Goal: Obtain resource: Obtain resource

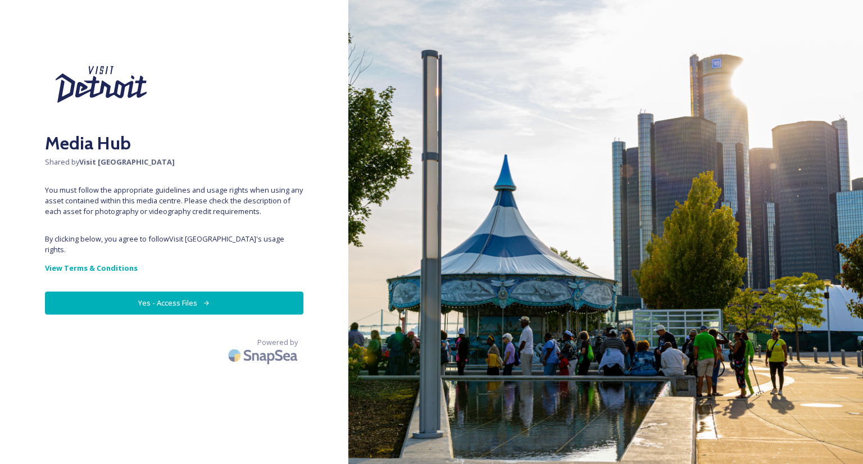
click at [182, 292] on button "Yes - Access Files" at bounding box center [174, 303] width 258 height 23
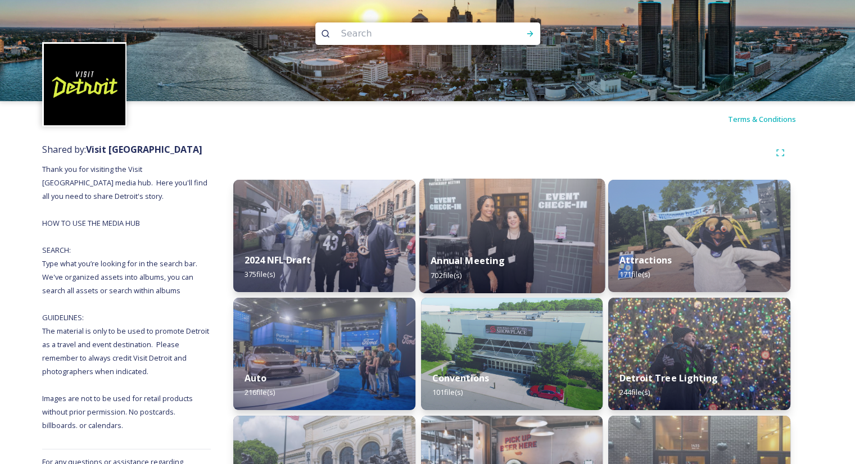
click at [526, 253] on div "Annual Meeting 702 file(s)" at bounding box center [511, 267] width 185 height 51
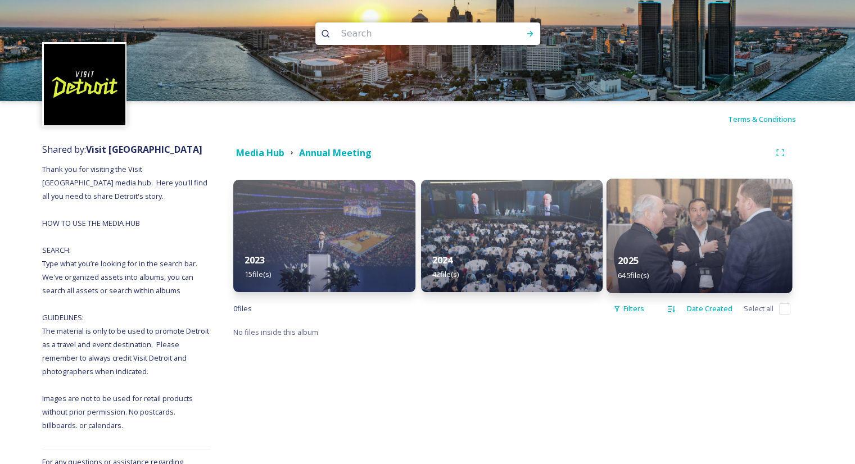
click at [679, 248] on div "2025 645 file(s)" at bounding box center [698, 267] width 185 height 51
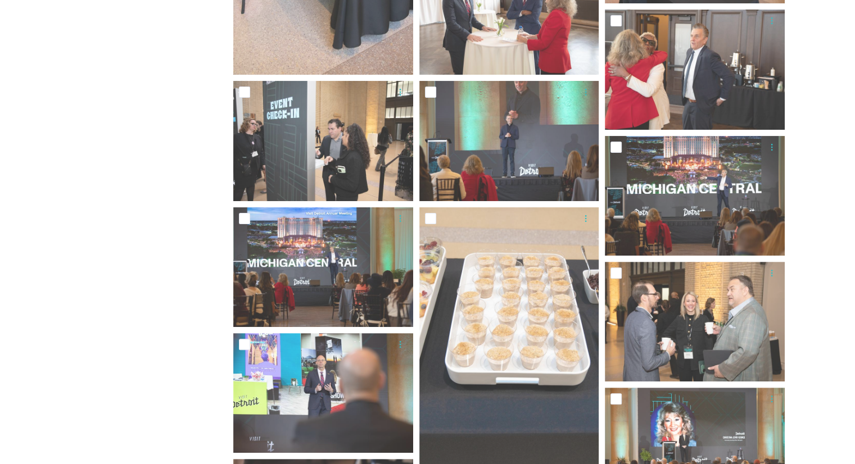
scroll to position [4563, 0]
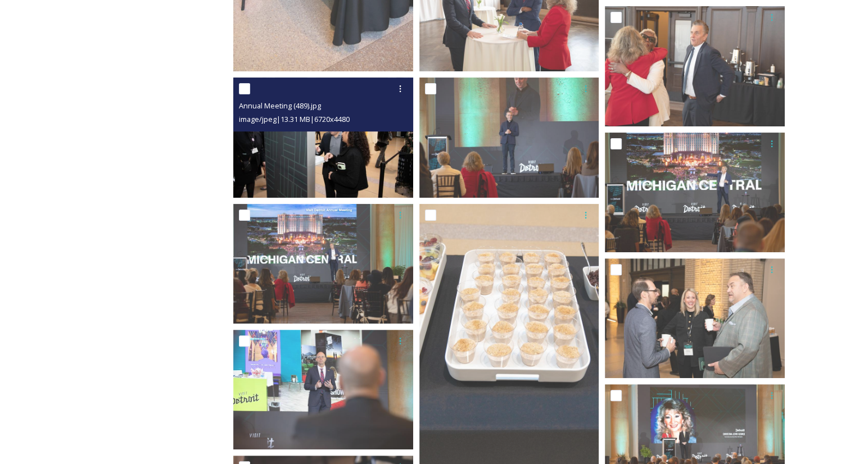
click at [365, 158] on img at bounding box center [323, 138] width 180 height 120
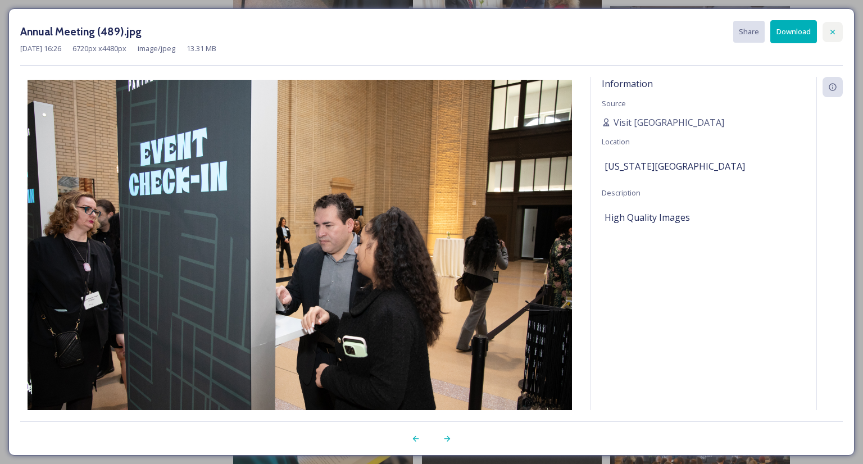
click at [831, 28] on icon at bounding box center [832, 32] width 9 height 9
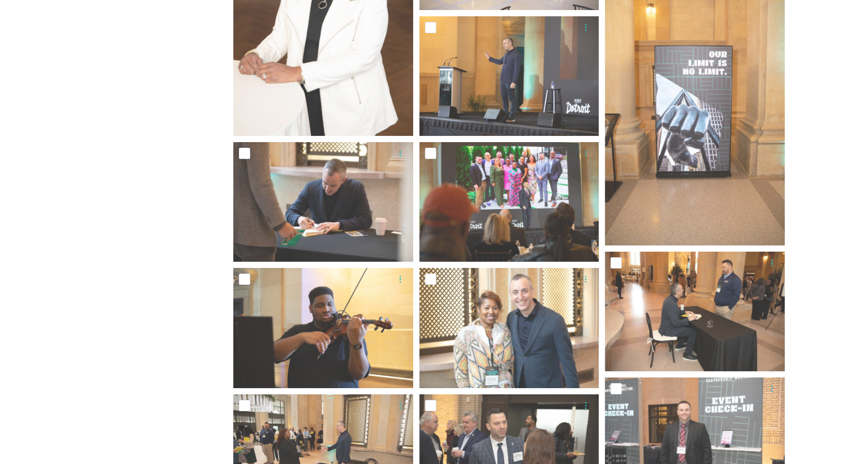
scroll to position [8025, 0]
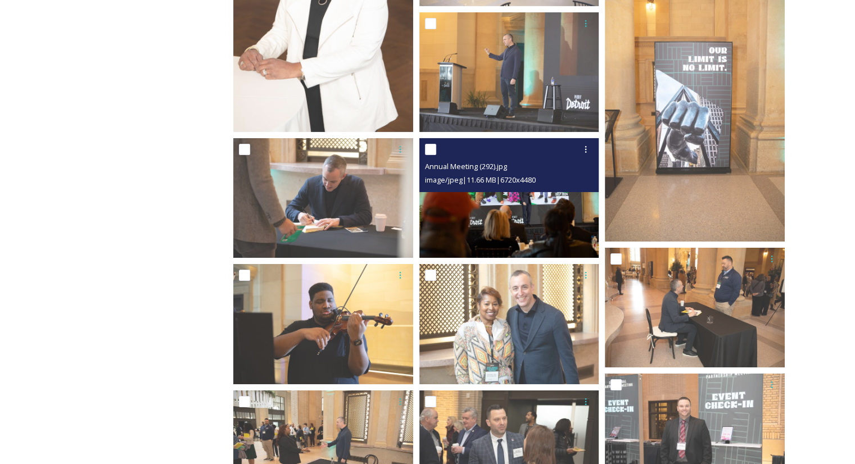
click at [503, 216] on img at bounding box center [509, 198] width 180 height 120
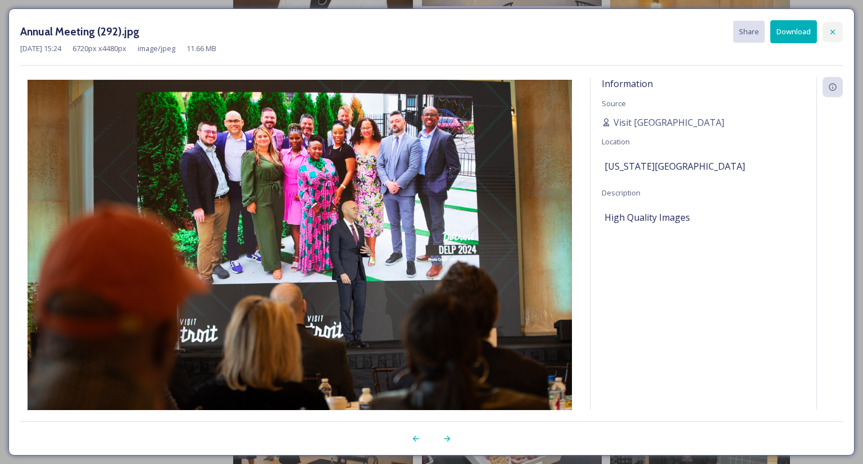
click at [836, 32] on icon at bounding box center [832, 32] width 9 height 9
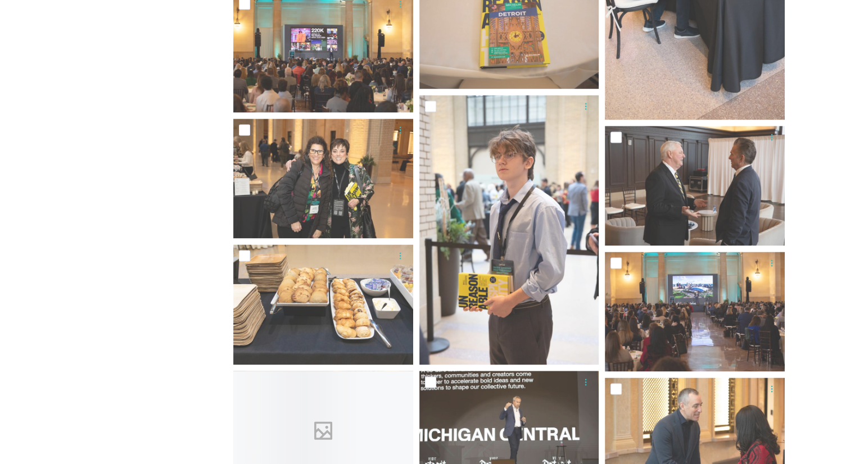
scroll to position [10146, 0]
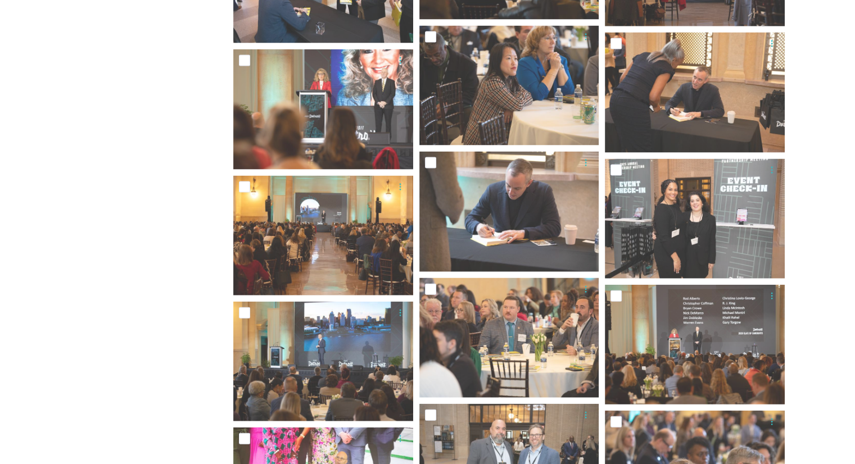
scroll to position [10957, 0]
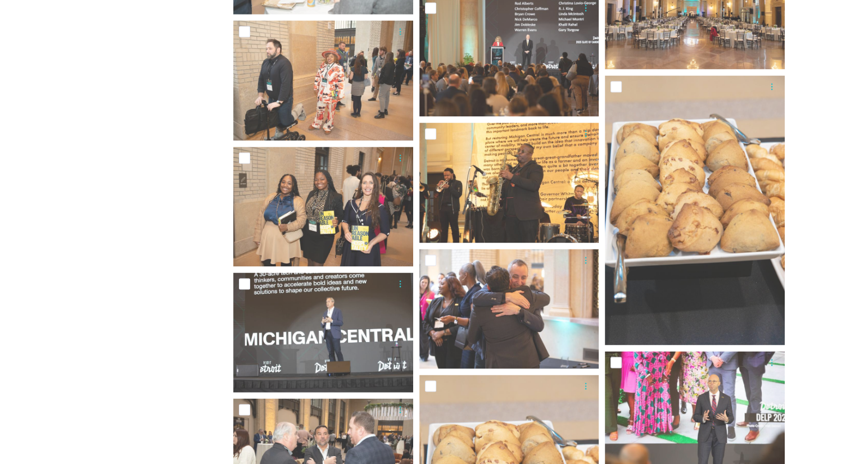
scroll to position [14592, 0]
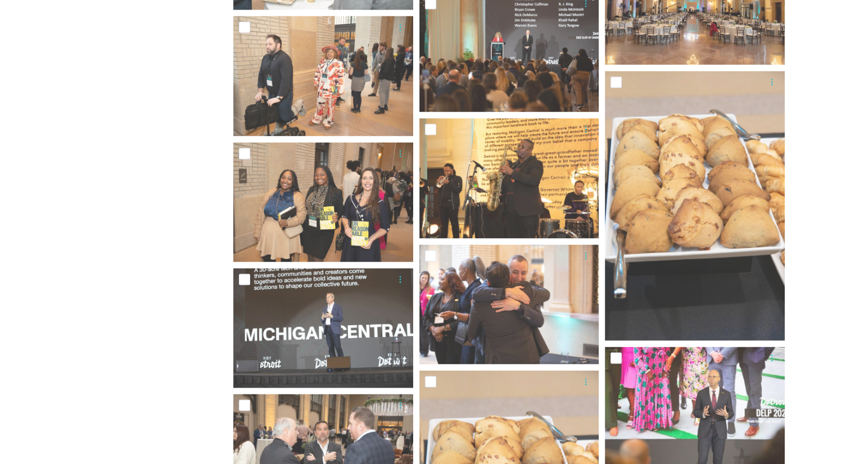
drag, startPoint x: 109, startPoint y: 235, endPoint x: 144, endPoint y: 140, distance: 101.1
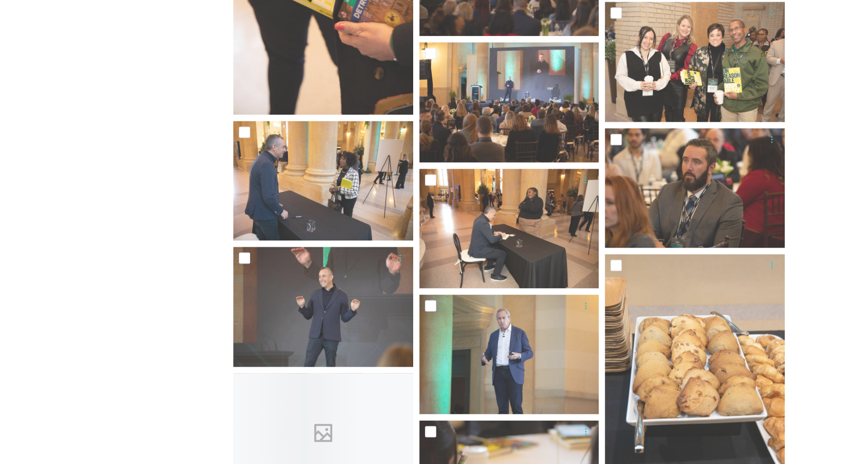
scroll to position [31451, 0]
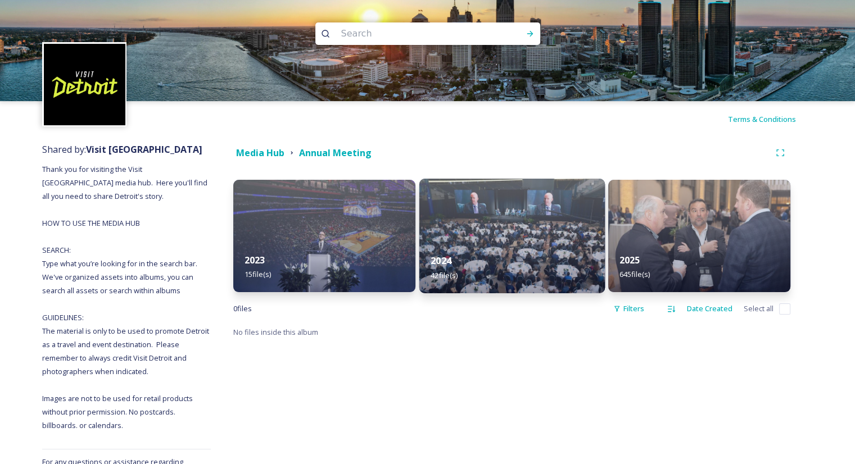
click at [496, 261] on div "2024 42 file(s)" at bounding box center [511, 267] width 185 height 51
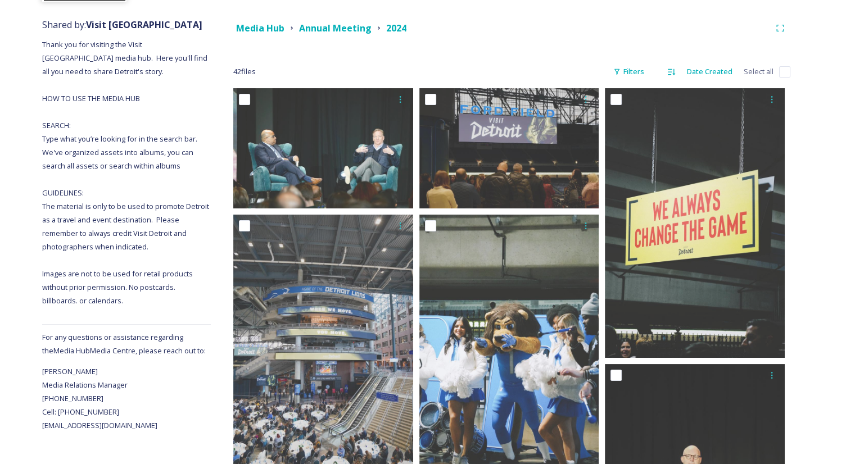
scroll to position [113, 0]
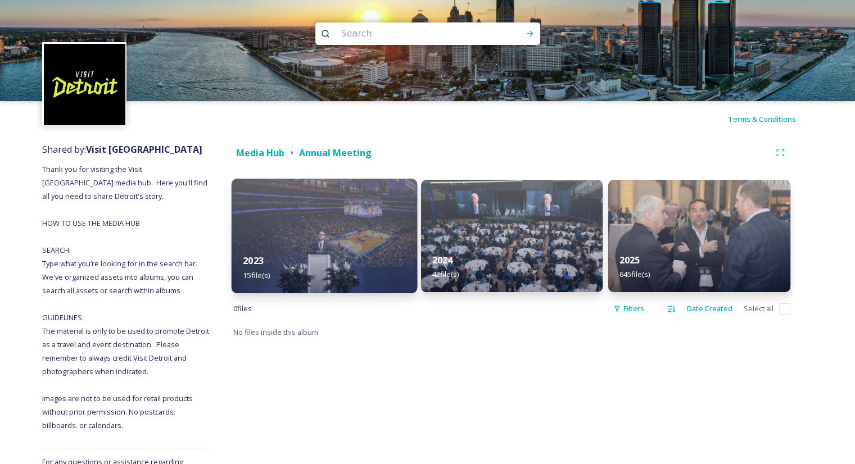
click at [297, 252] on div "2023 15 file(s)" at bounding box center [323, 267] width 185 height 51
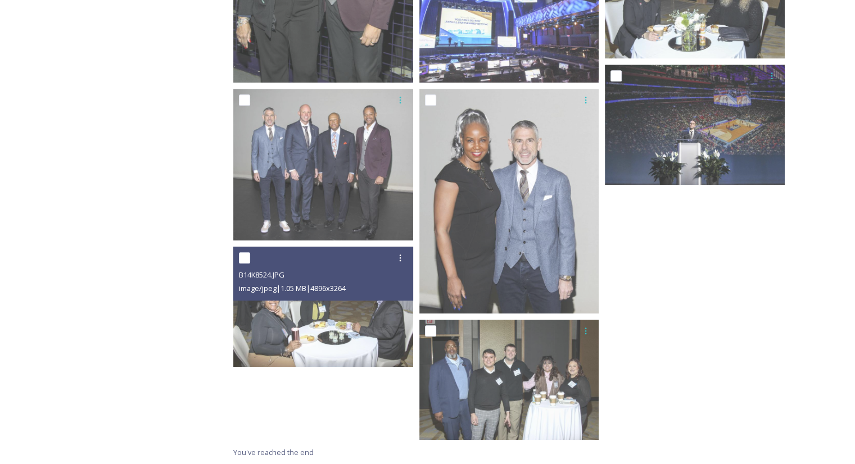
scroll to position [802, 0]
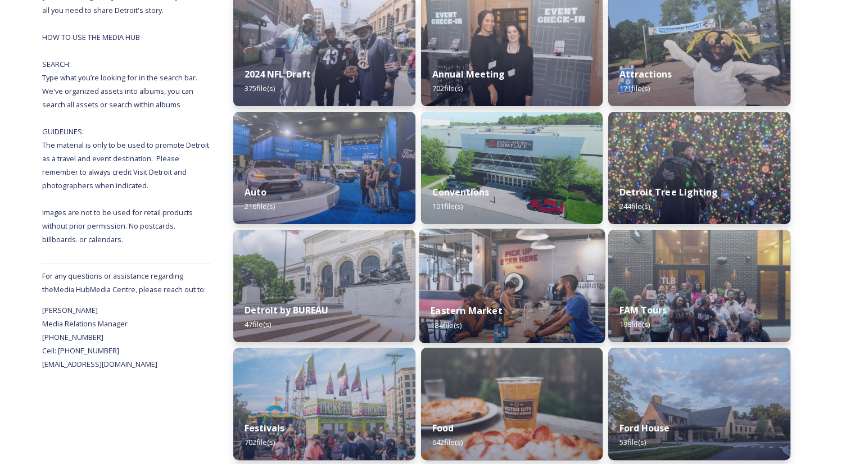
click at [431, 418] on div "Food 642 file(s)" at bounding box center [512, 435] width 182 height 50
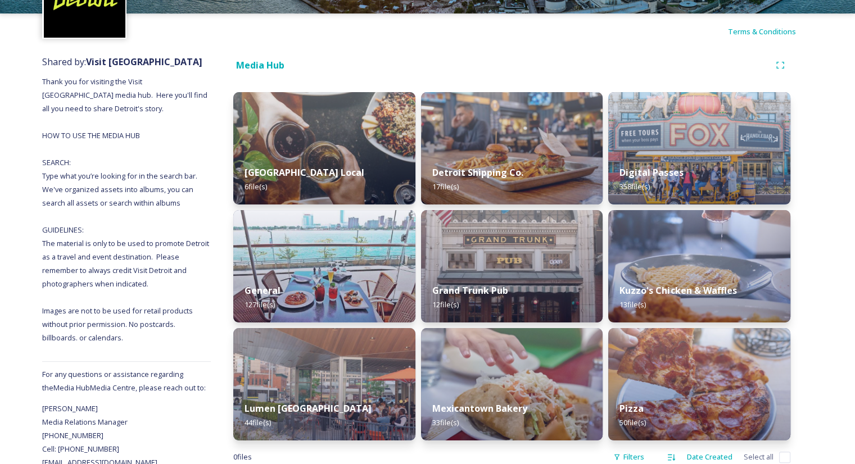
scroll to position [89, 0]
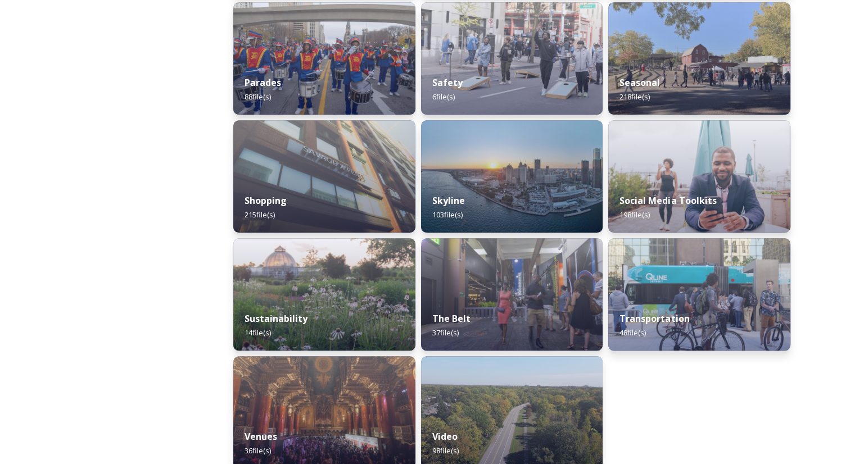
scroll to position [1019, 0]
